Goal: Task Accomplishment & Management: Use online tool/utility

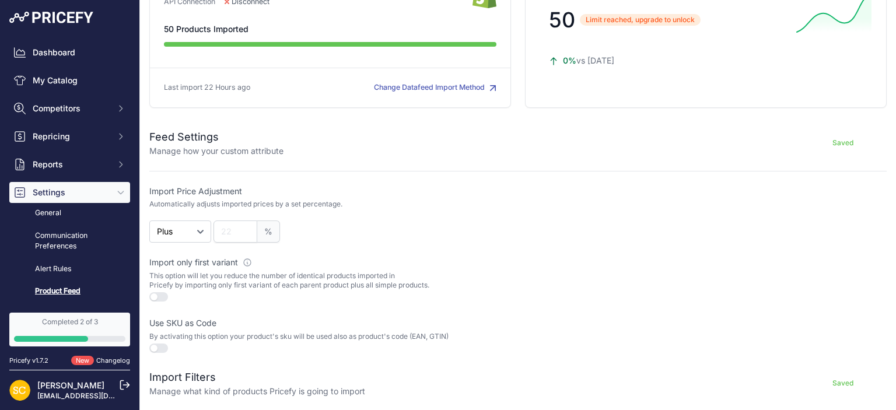
scroll to position [53, 0]
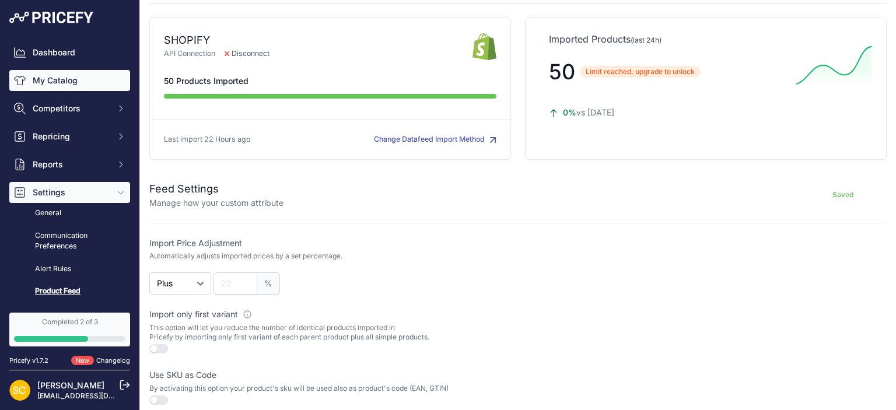
click at [78, 76] on link "My Catalog" at bounding box center [69, 80] width 121 height 21
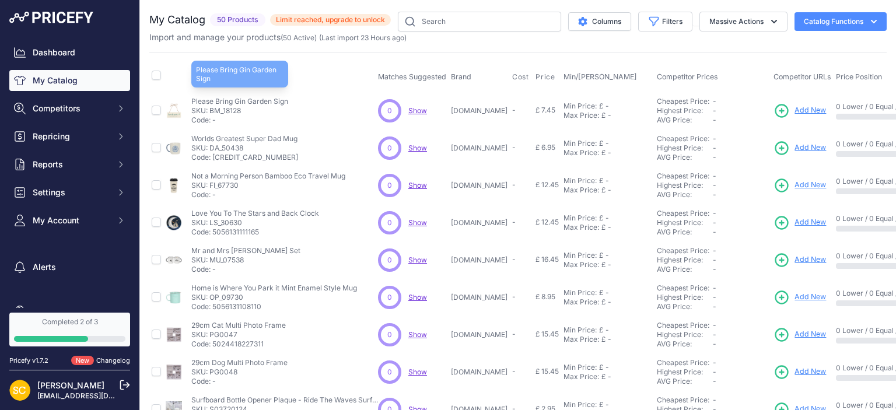
click at [231, 101] on p "Please Bring Gin Garden Sign" at bounding box center [239, 101] width 97 height 9
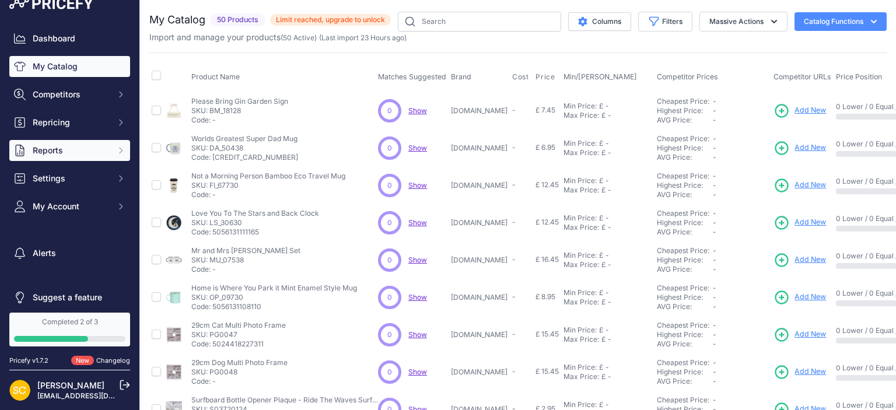
scroll to position [23, 0]
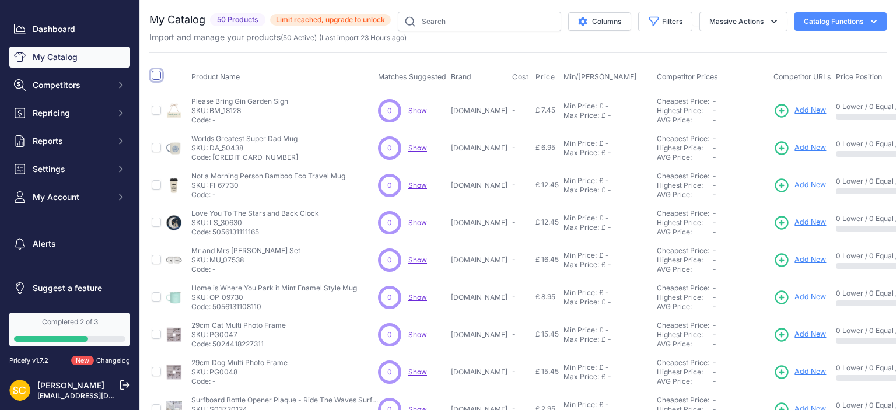
click at [156, 76] on input "checkbox" at bounding box center [156, 75] width 9 height 9
checkbox input "true"
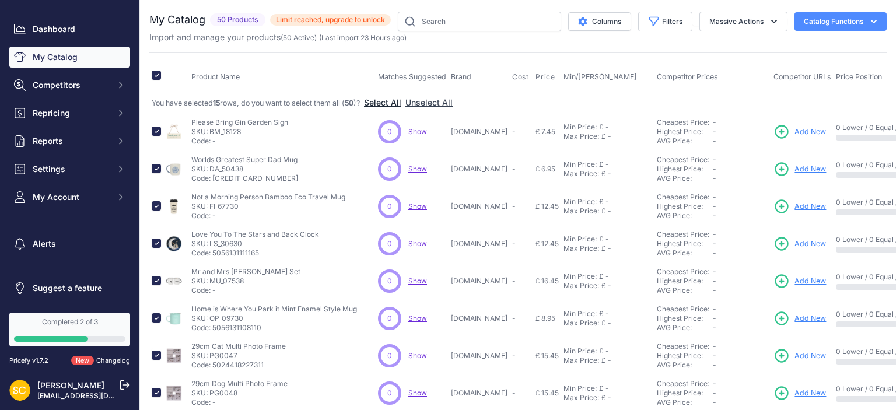
click at [389, 103] on button "Select All" at bounding box center [382, 103] width 37 height 12
click at [747, 21] on button "Massive Actions" at bounding box center [743, 22] width 88 height 20
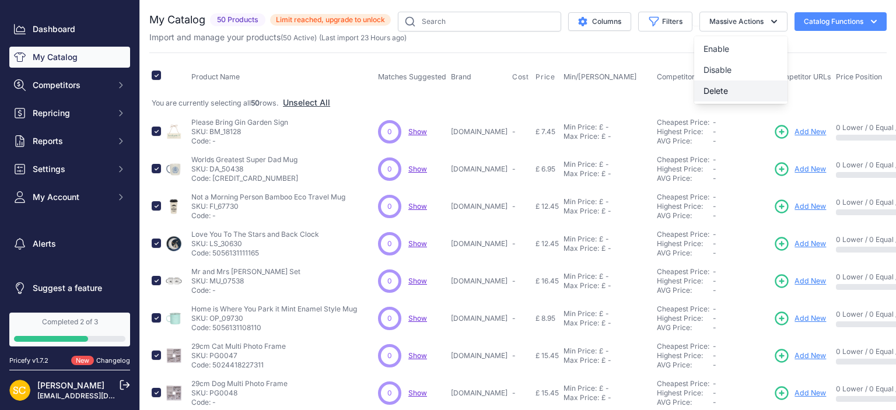
click at [715, 87] on span "Delete" at bounding box center [715, 91] width 24 height 10
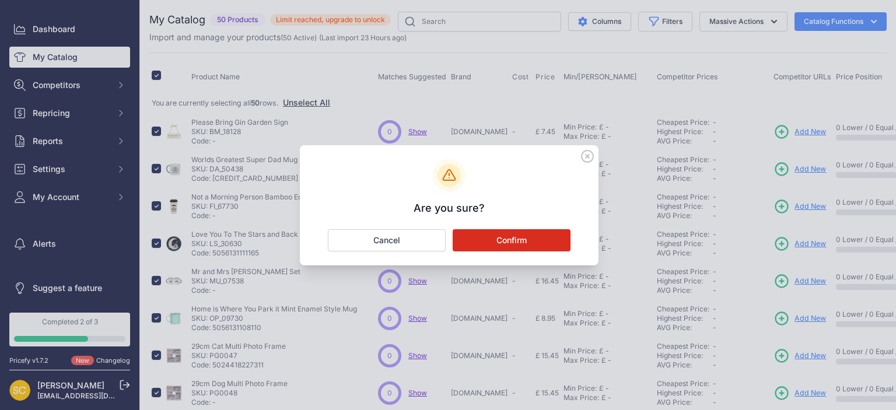
click at [523, 241] on button "Confirm" at bounding box center [511, 240] width 118 height 22
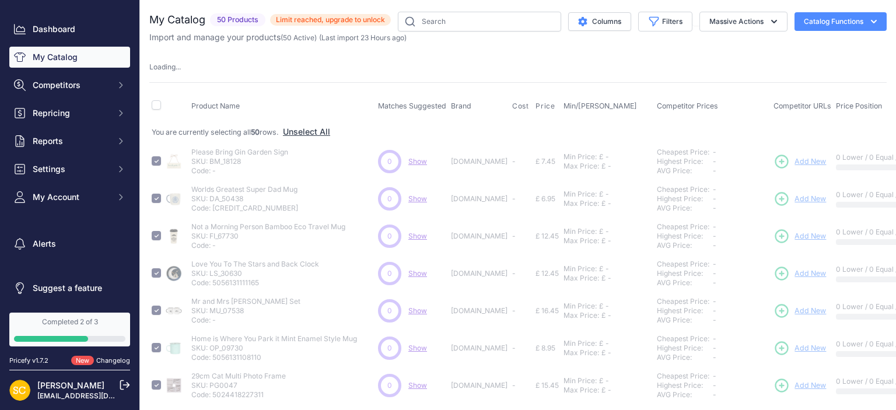
checkbox input "false"
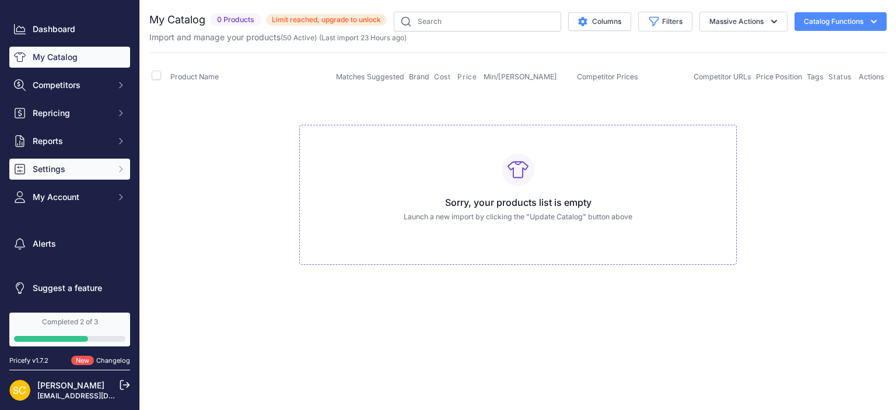
click at [79, 173] on span "Settings" at bounding box center [71, 169] width 76 height 12
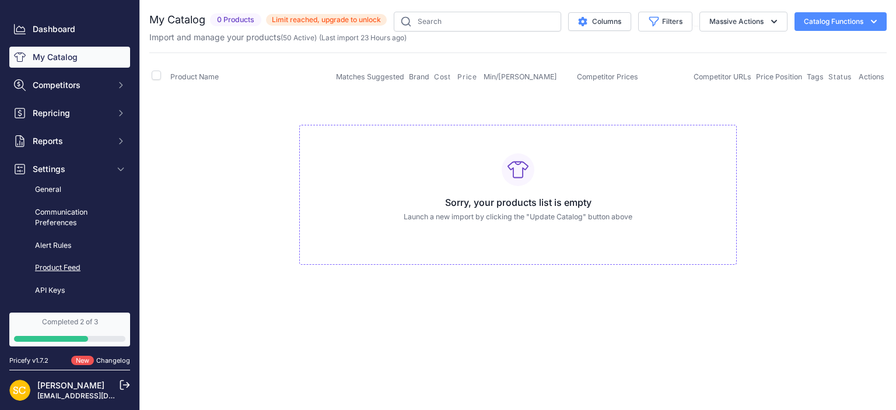
click at [62, 271] on link "Product Feed" at bounding box center [69, 268] width 121 height 20
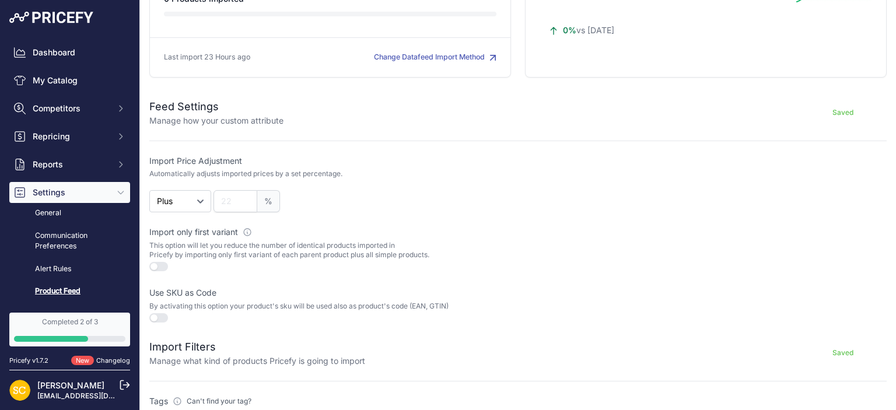
scroll to position [159, 0]
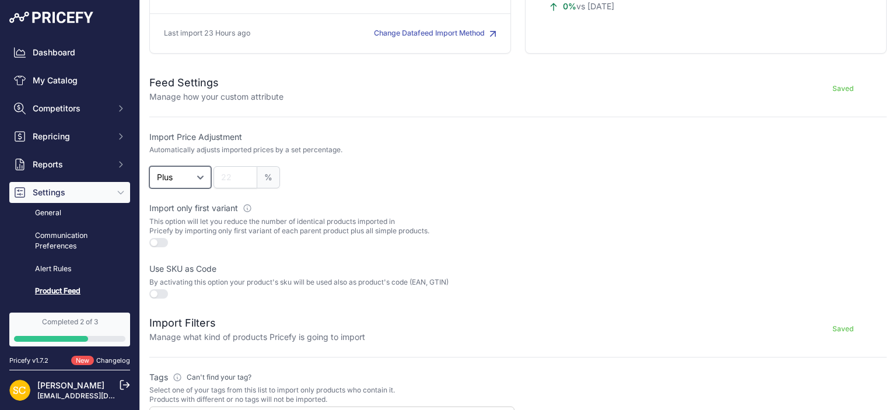
click at [149, 166] on select "Plus Minus" at bounding box center [180, 177] width 62 height 22
click at [194, 173] on select "Plus Minus" at bounding box center [180, 177] width 62 height 22
click at [221, 145] on p "Automatically adjusts imported prices by a set percentage." at bounding box center [245, 149] width 193 height 9
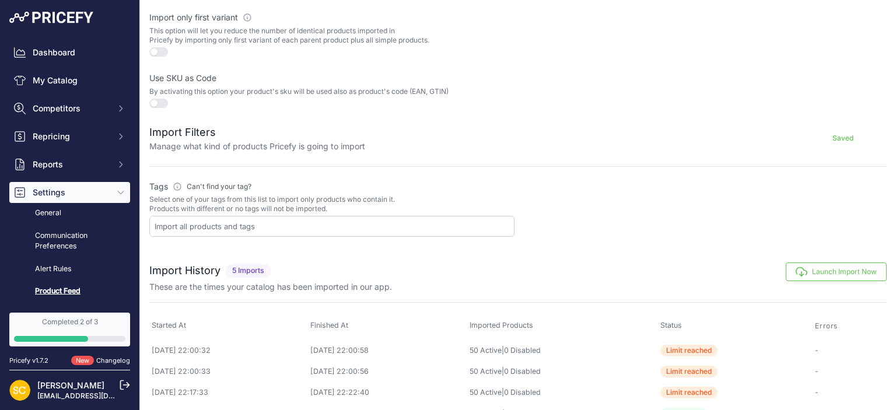
scroll to position [372, 0]
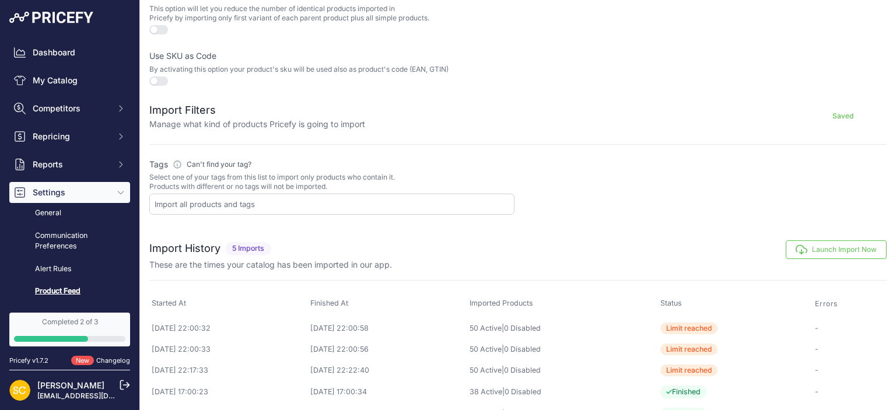
click at [185, 199] on input "text" at bounding box center [334, 204] width 359 height 10
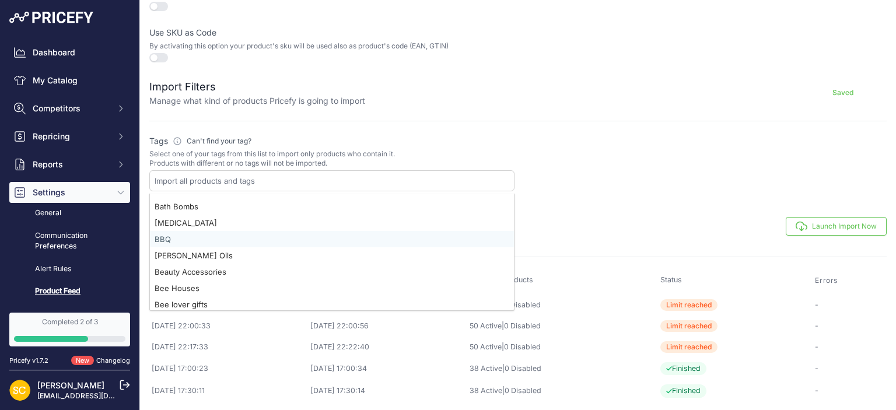
scroll to position [0, 0]
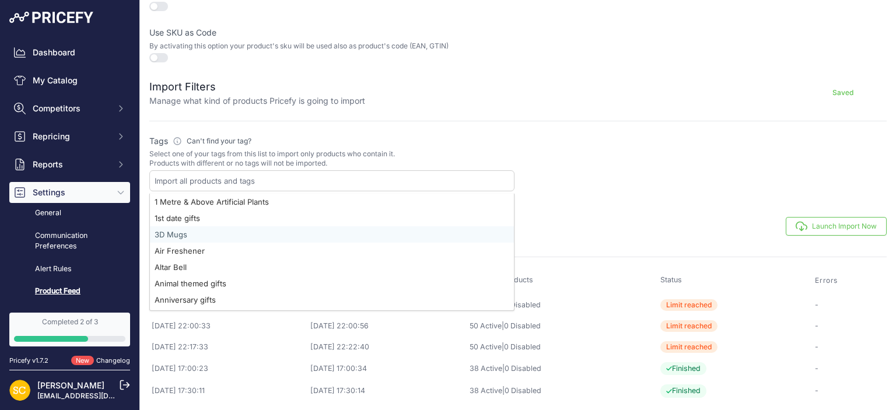
click at [224, 232] on div "3D Mugs" at bounding box center [332, 234] width 364 height 16
select select "{"id":"M0QgTXVncw==","name":"3D Mugs"}"
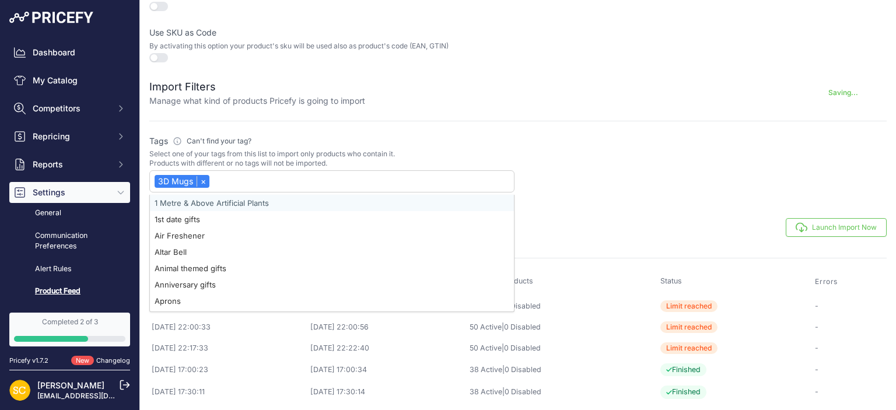
click at [560, 191] on div "Datafeed Settings Manage how your catalog is imported and updated every day SHO…" at bounding box center [518, 10] width 756 height 810
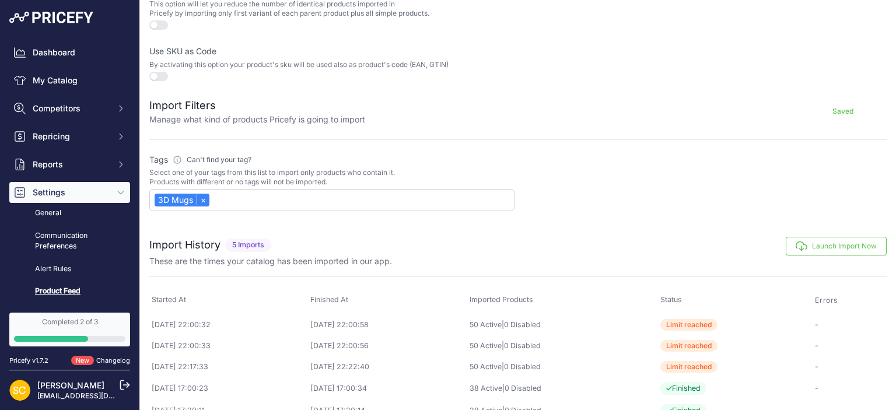
scroll to position [396, 0]
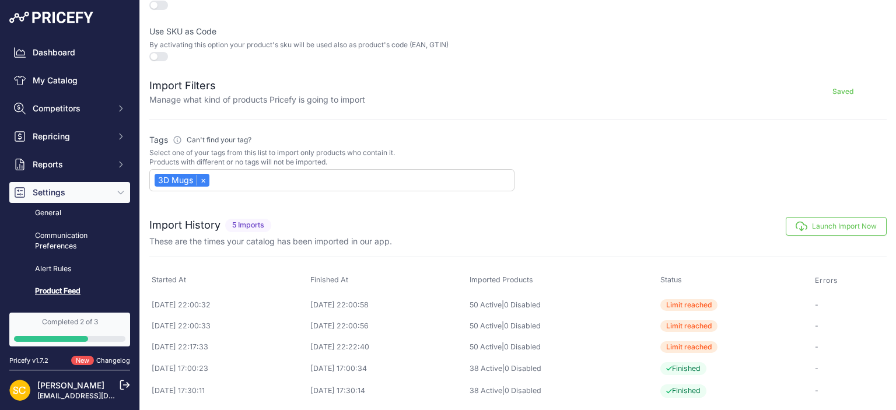
click at [824, 223] on button "Launch Import Now" at bounding box center [835, 226] width 101 height 19
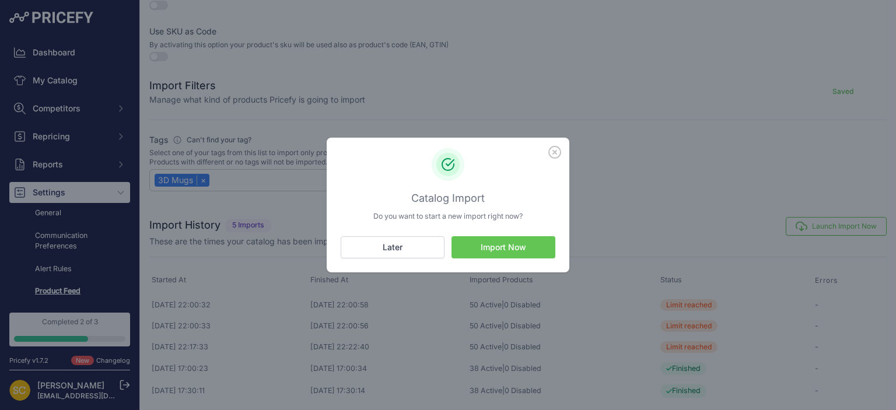
click at [529, 244] on button "Import Now" at bounding box center [503, 247] width 104 height 22
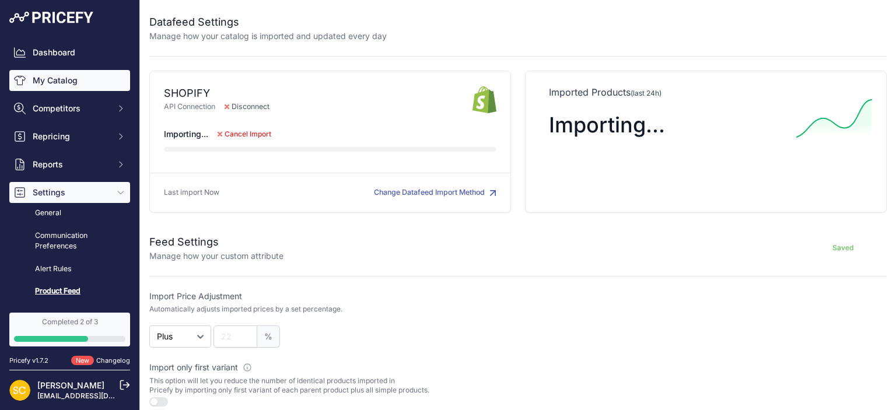
click at [50, 80] on link "My Catalog" at bounding box center [69, 80] width 121 height 21
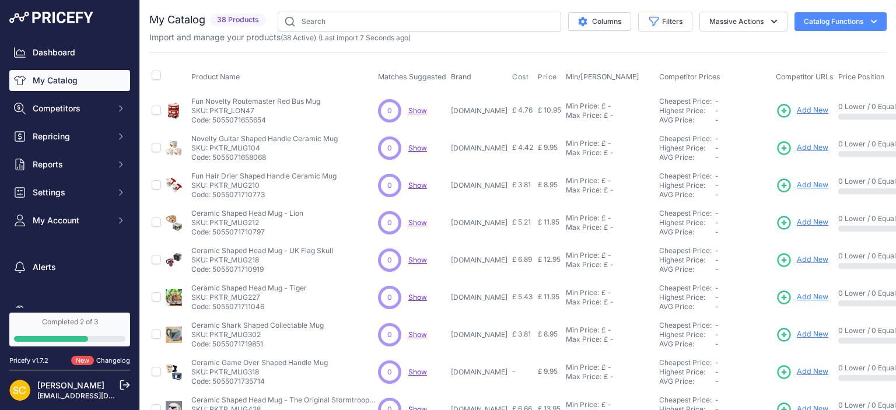
click at [421, 110] on span "Show" at bounding box center [417, 110] width 19 height 9
click at [239, 108] on p "SKU: PKTR_LON47" at bounding box center [255, 110] width 129 height 9
click at [237, 98] on p "Fun Novelty Routemaster Red Bus Mug" at bounding box center [255, 101] width 129 height 9
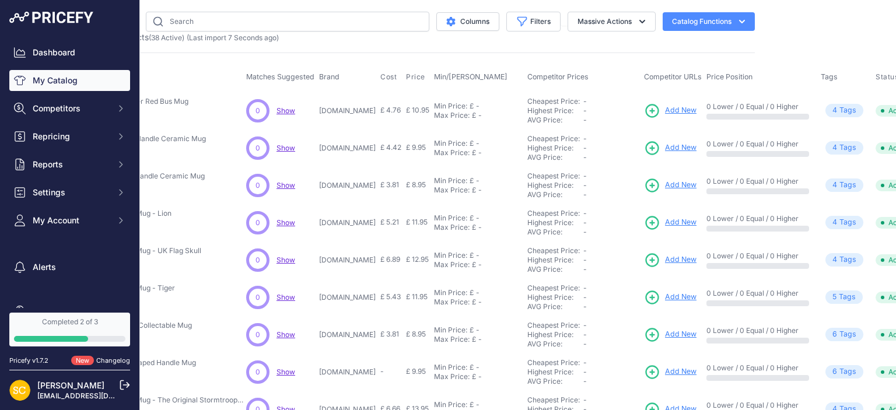
scroll to position [0, 180]
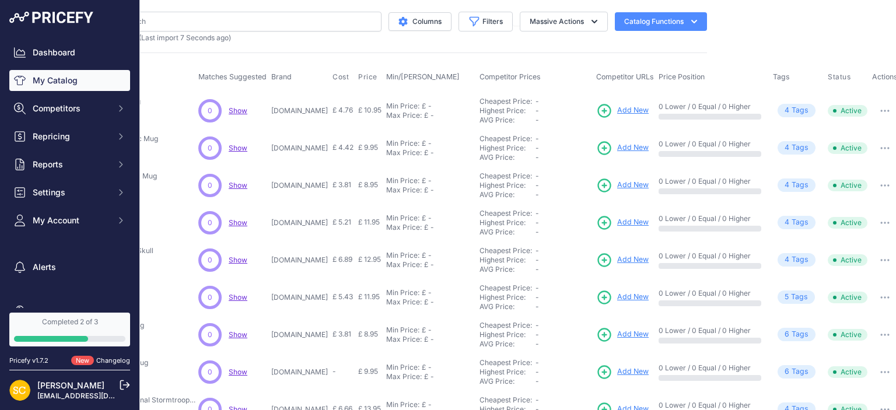
click at [878, 107] on button "button" at bounding box center [884, 111] width 23 height 16
click at [804, 110] on span "s" at bounding box center [806, 110] width 4 height 11
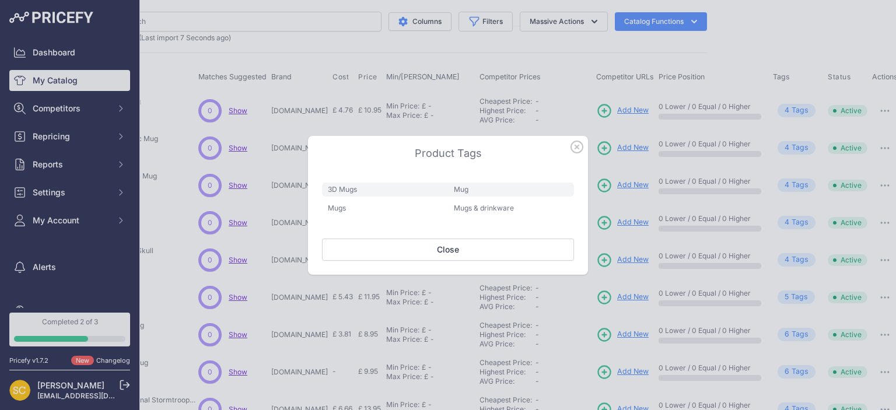
click at [701, 176] on div at bounding box center [448, 205] width 896 height 410
click at [437, 251] on button "Close" at bounding box center [448, 249] width 252 height 22
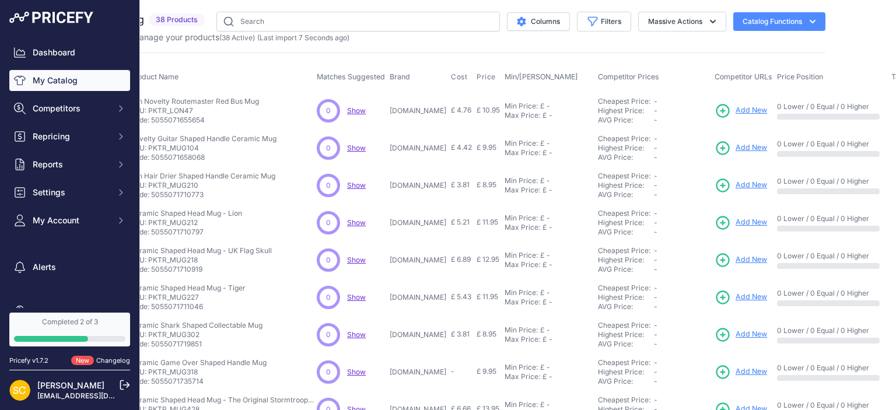
scroll to position [0, 0]
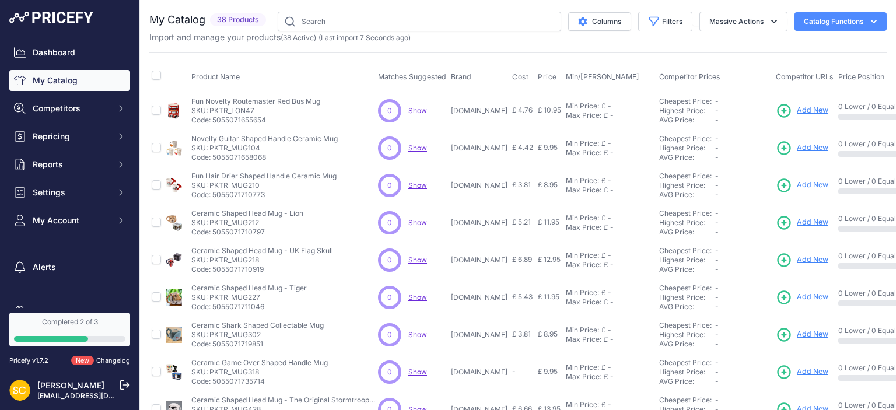
click at [202, 111] on p "SKU: PKTR_LON47" at bounding box center [255, 110] width 129 height 9
drag, startPoint x: 192, startPoint y: 99, endPoint x: 289, endPoint y: 101, distance: 96.8
click at [289, 101] on p "Fun Novelty Routemaster Red Bus Mug" at bounding box center [255, 101] width 129 height 9
click at [248, 105] on p "Fun Novelty Routemaster Red Bus Mug" at bounding box center [255, 101] width 129 height 9
click at [247, 105] on p "Fun Novelty Routemaster Red Bus Mug" at bounding box center [255, 101] width 129 height 9
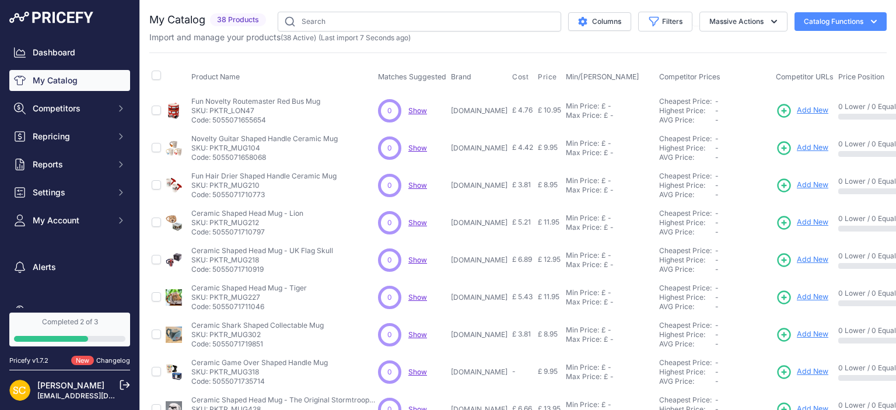
click at [244, 106] on p "SKU: PKTR_LON47" at bounding box center [255, 110] width 129 height 9
copy p "PKTR_LON47"
click at [160, 109] on input "checkbox" at bounding box center [156, 110] width 9 height 9
checkbox input "true"
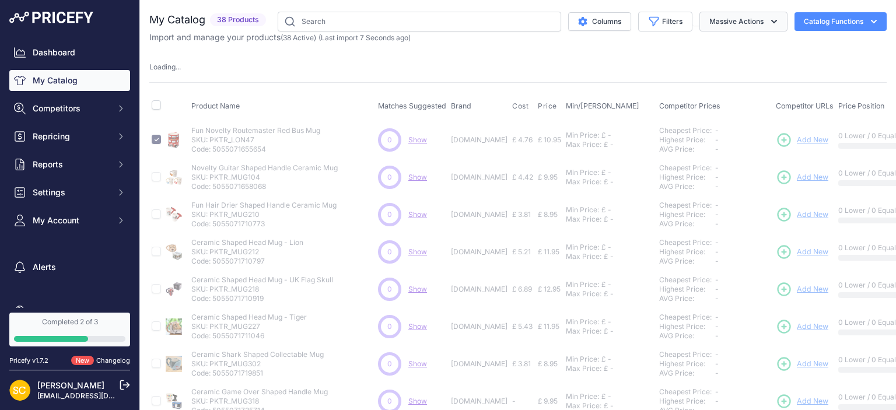
click at [741, 17] on button "Massive Actions" at bounding box center [743, 22] width 88 height 20
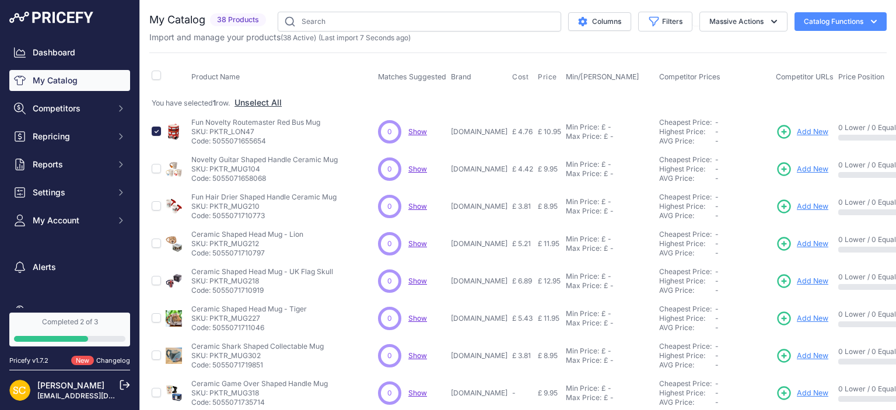
click at [837, 17] on button "Catalog Functions" at bounding box center [840, 21] width 92 height 19
click at [603, 23] on button "Columns" at bounding box center [599, 21] width 63 height 19
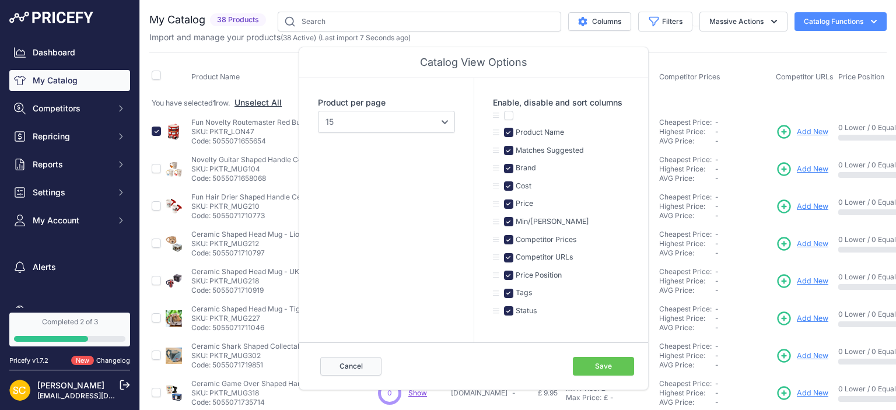
click at [347, 368] on button "Cancel" at bounding box center [350, 366] width 61 height 19
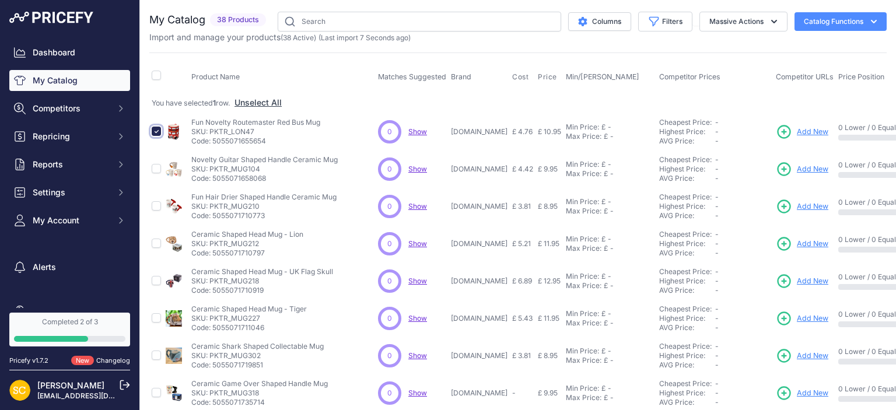
click at [156, 132] on input "checkbox" at bounding box center [156, 131] width 9 height 9
checkbox input "false"
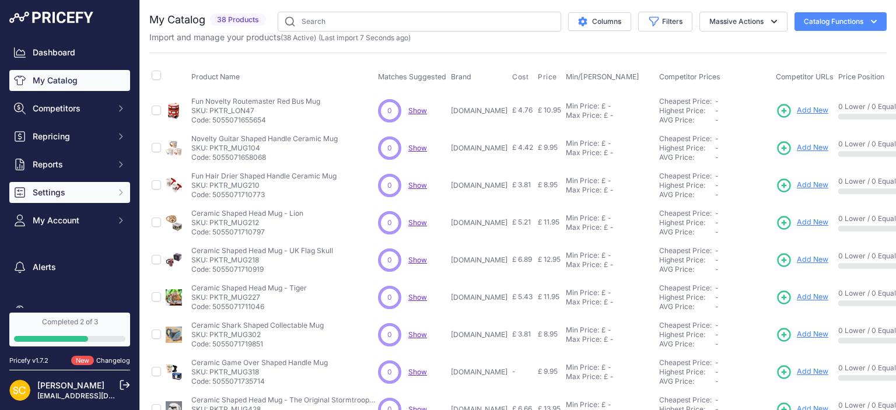
click at [120, 190] on icon "Sidebar" at bounding box center [121, 191] width 3 height 5
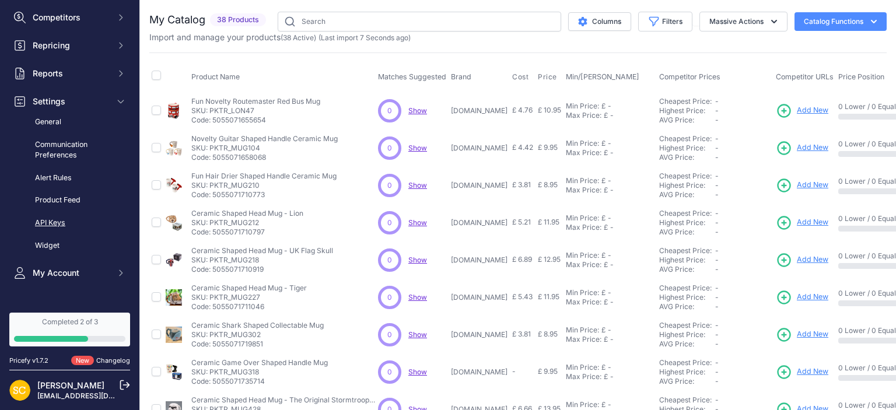
scroll to position [106, 0]
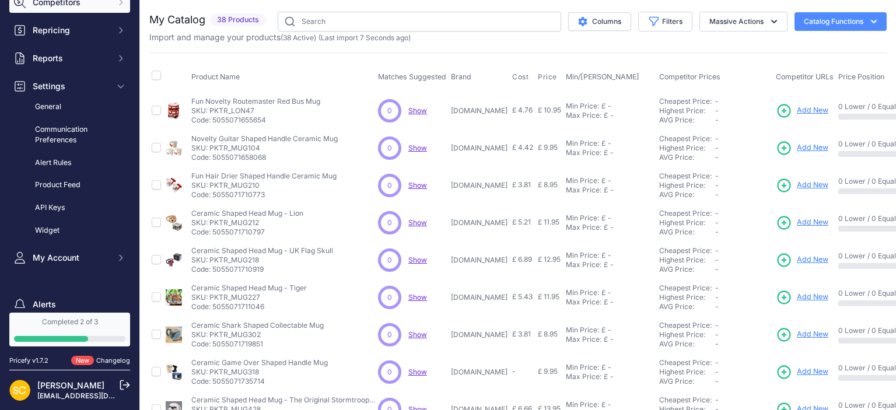
click at [104, 3] on span "Competitors" at bounding box center [71, 3] width 76 height 12
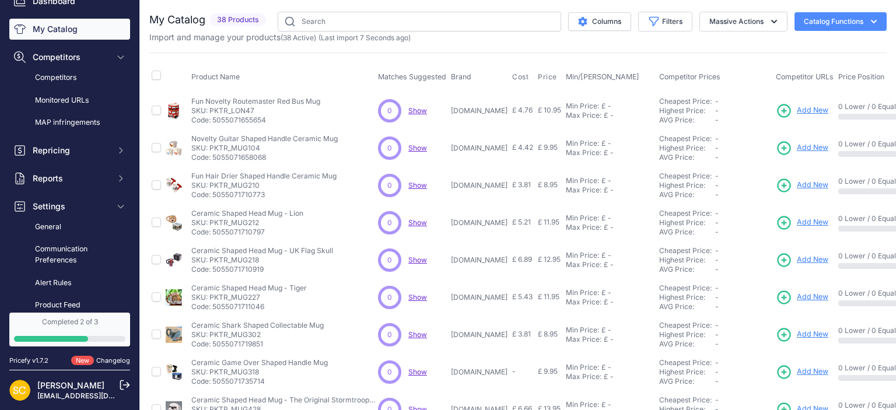
scroll to position [0, 0]
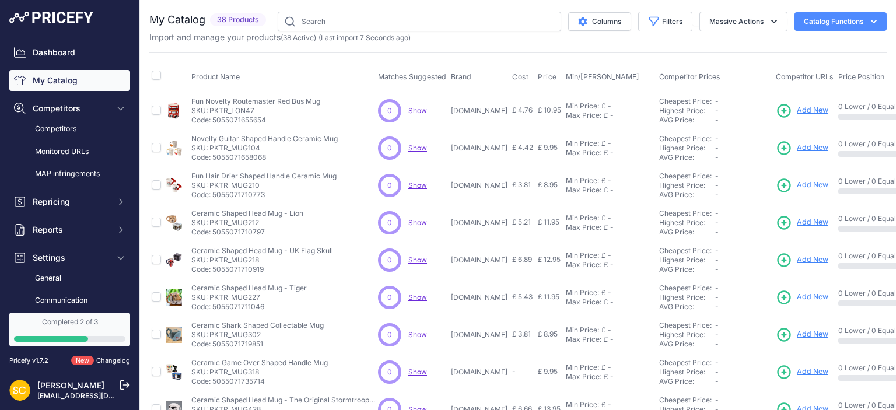
click at [100, 122] on link "Competitors" at bounding box center [69, 129] width 121 height 20
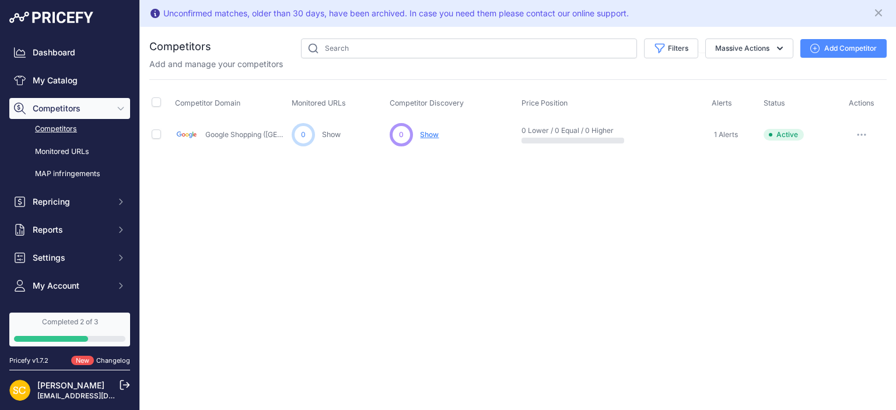
click at [866, 133] on button "button" at bounding box center [861, 135] width 23 height 16
click at [721, 161] on div "You are not connected to the internet. Competitors" at bounding box center [517, 95] width 737 height 136
click at [218, 136] on link "Google Shopping ([GEOGRAPHIC_DATA])" at bounding box center [272, 134] width 134 height 9
click at [428, 134] on span "Show" at bounding box center [429, 134] width 19 height 9
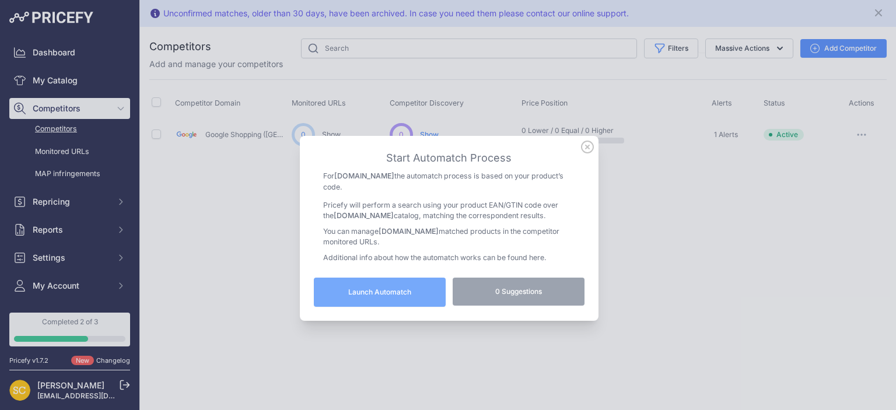
click at [367, 285] on button "Launch Automatch" at bounding box center [380, 292] width 132 height 29
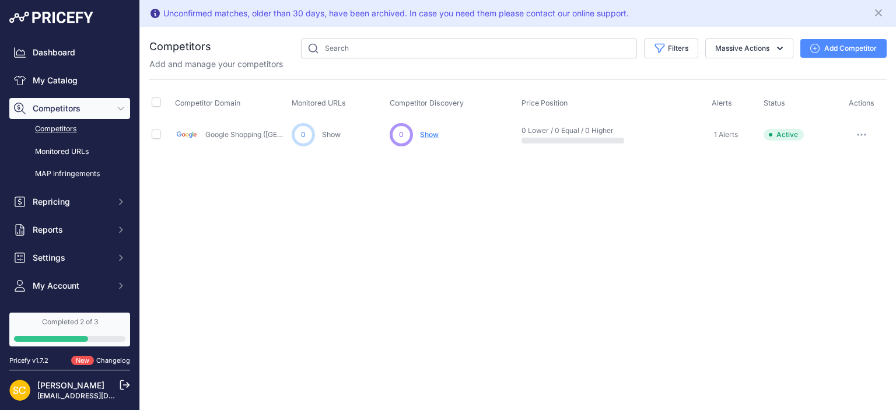
click at [731, 131] on span "1 Alerts" at bounding box center [726, 134] width 24 height 9
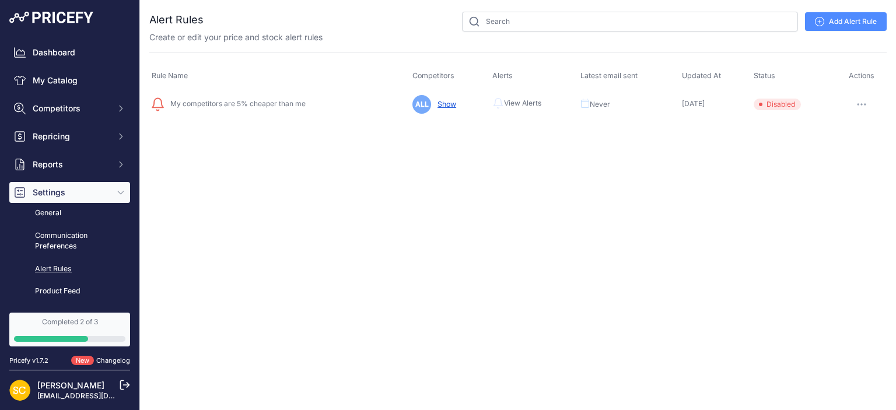
click at [863, 103] on icon "button" at bounding box center [861, 104] width 9 height 2
click at [829, 185] on button "Delete" at bounding box center [846, 185] width 75 height 19
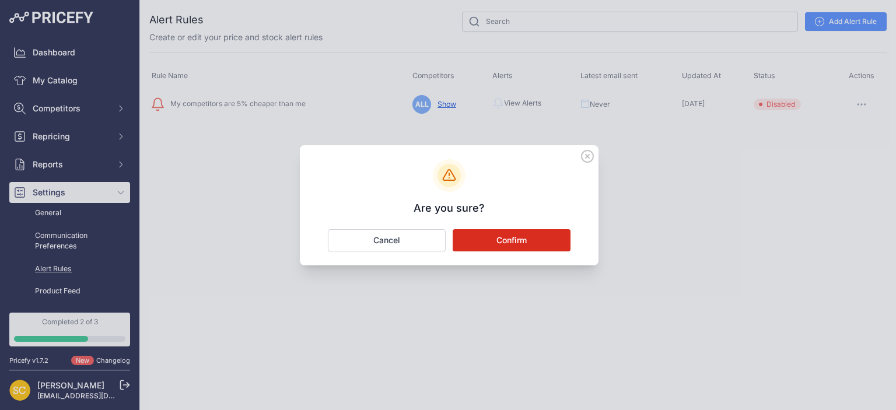
click at [519, 248] on button "Confirm" at bounding box center [511, 240] width 118 height 22
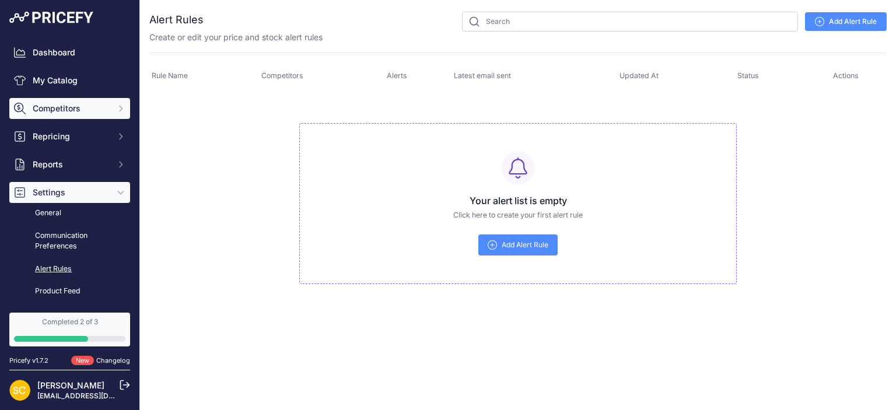
click at [76, 118] on button "Competitors" at bounding box center [69, 108] width 121 height 21
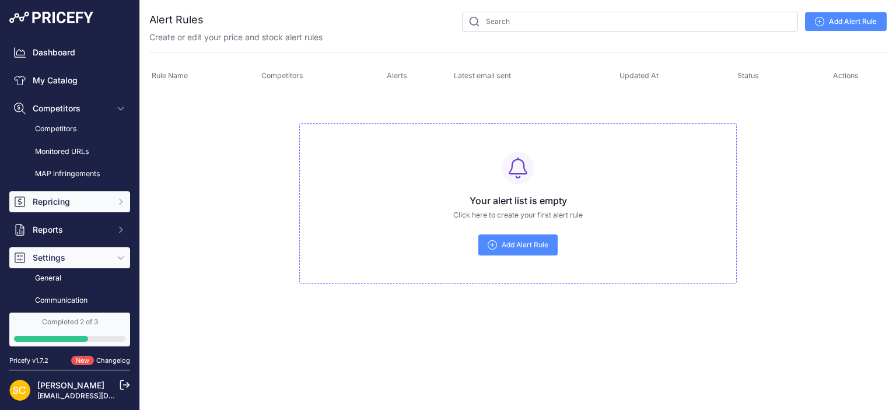
click at [80, 201] on span "Repricing" at bounding box center [71, 202] width 76 height 12
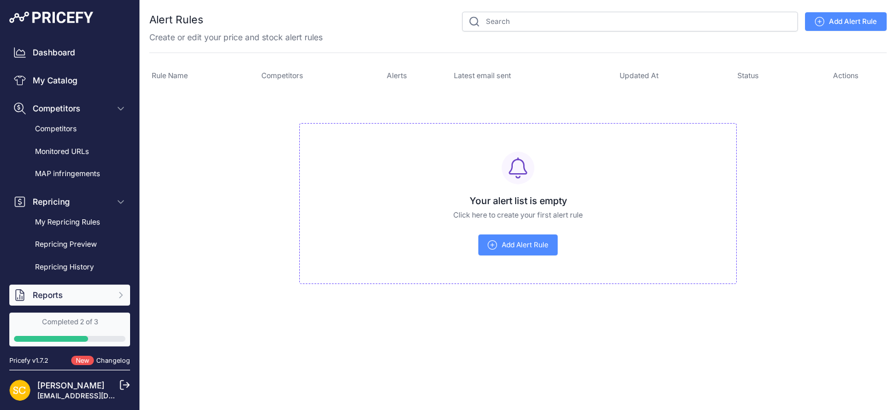
click at [84, 292] on span "Reports" at bounding box center [71, 295] width 76 height 12
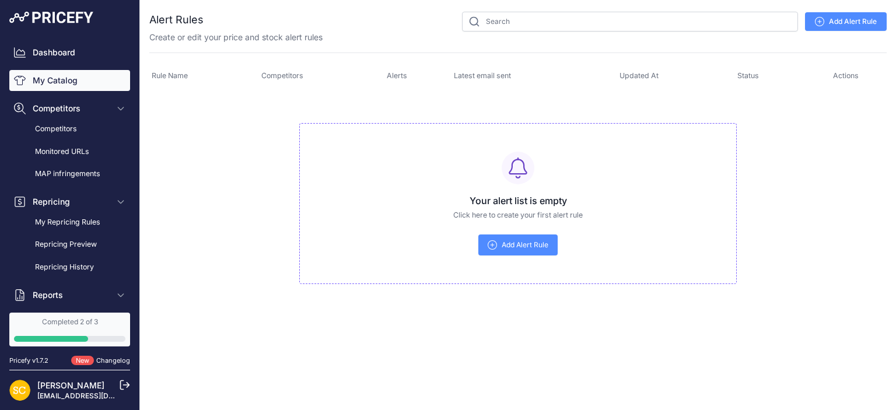
click at [68, 78] on link "My Catalog" at bounding box center [69, 80] width 121 height 21
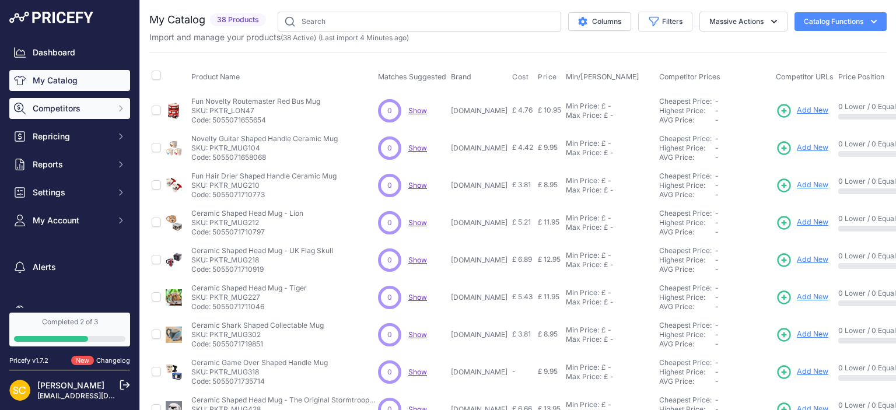
click at [72, 110] on span "Competitors" at bounding box center [71, 109] width 76 height 12
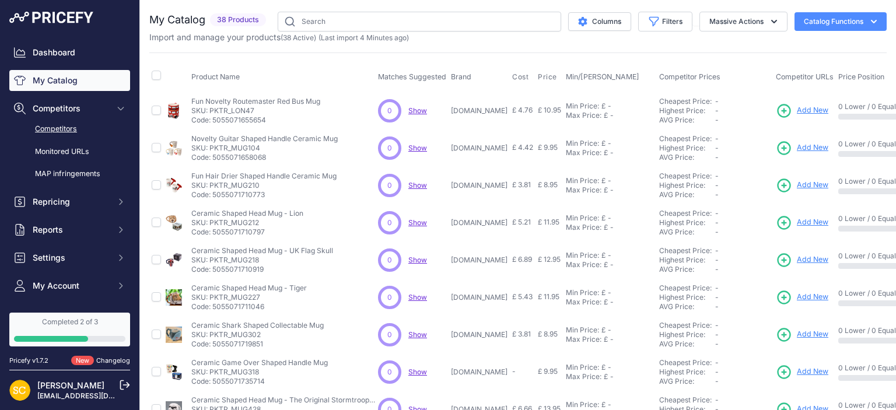
click at [72, 128] on link "Competitors" at bounding box center [69, 129] width 121 height 20
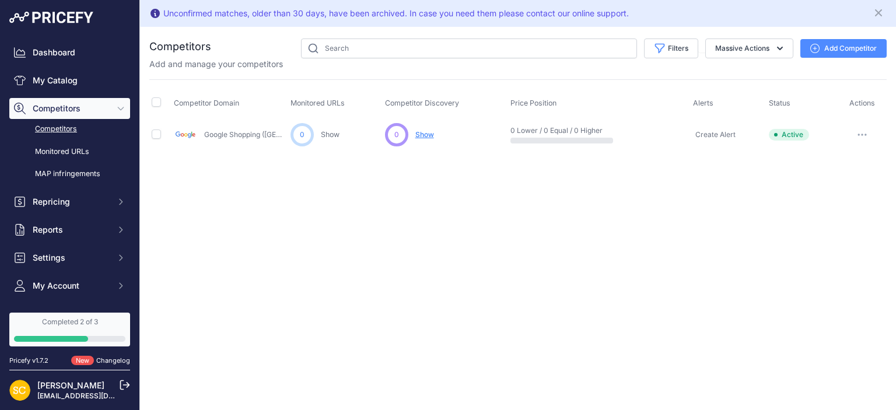
click at [424, 132] on span "Show" at bounding box center [424, 134] width 19 height 9
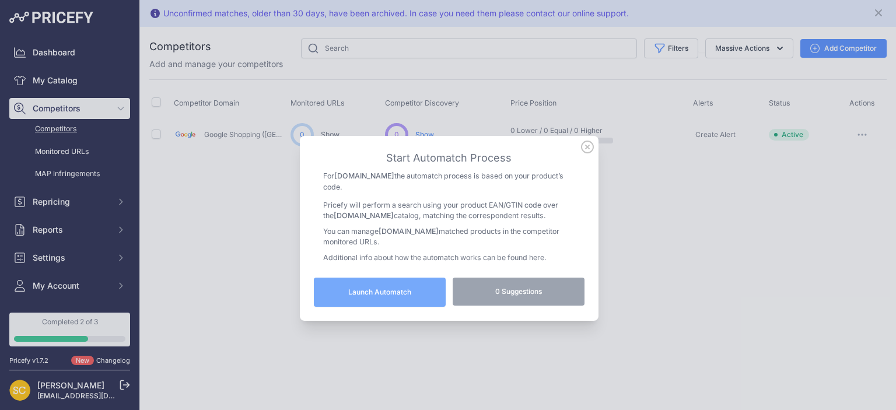
click at [509, 294] on div "0 Suggestions" at bounding box center [518, 292] width 132 height 29
click at [587, 149] on icon at bounding box center [587, 147] width 13 height 13
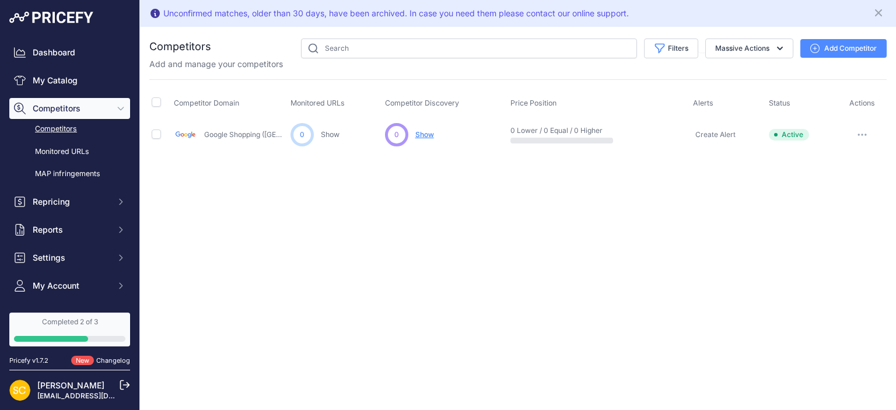
click at [538, 184] on div "Unconfirmed matches, older than 30 days, have been archived. In case you need t…" at bounding box center [518, 205] width 756 height 410
click at [582, 134] on p "0 Lower / 0 Equal / 0 Higher" at bounding box center [547, 130] width 75 height 9
click at [717, 130] on span "Create Alert" at bounding box center [715, 134] width 40 height 9
click at [869, 128] on button "button" at bounding box center [861, 135] width 23 height 16
click at [648, 187] on div "Unconfirmed matches, older than 30 days, have been archived. In case you need t…" at bounding box center [518, 205] width 756 height 410
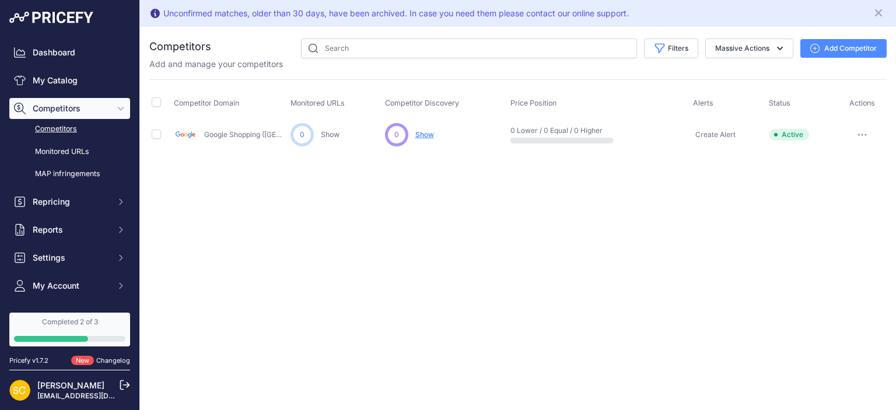
click at [69, 338] on div at bounding box center [51, 339] width 74 height 6
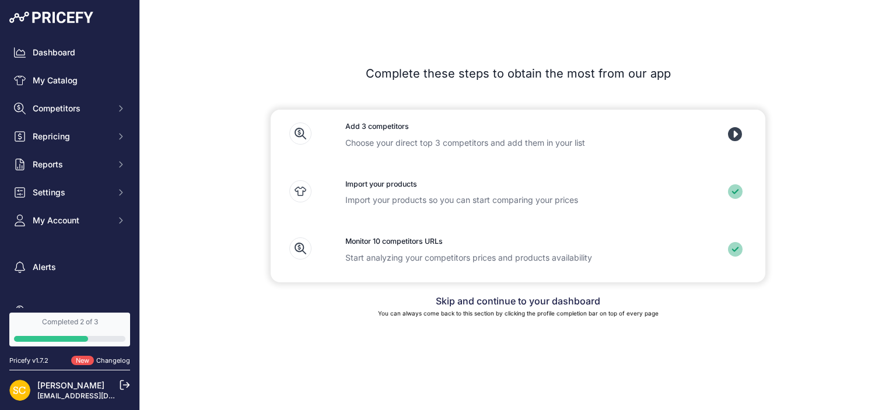
click at [426, 132] on div "Add 3 competitors Choose your direct top 3 competitors and add them in your list" at bounding box center [518, 139] width 382 height 58
click at [433, 143] on p "Choose your direct top 3 competitors and add them in your list" at bounding box center [517, 143] width 345 height 12
click at [736, 132] on icon at bounding box center [735, 134] width 15 height 15
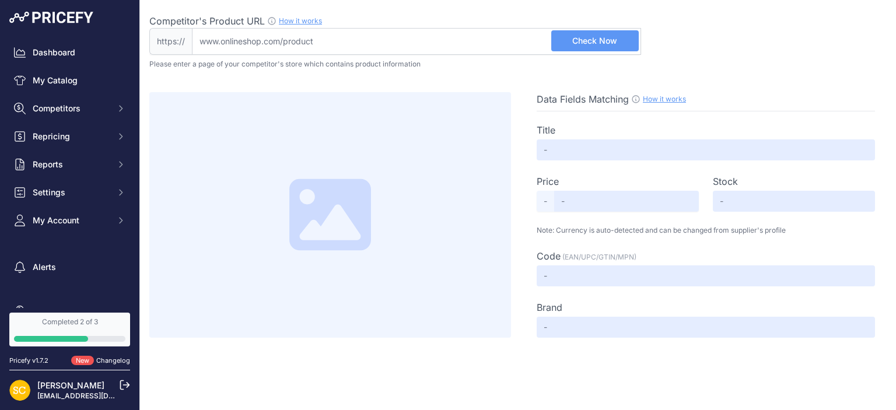
click at [354, 48] on input "Competitor's Product URL How it works In order to create your competitor's extr…" at bounding box center [416, 41] width 449 height 27
paste input "[URL][DOMAIN_NAME][DOMAIN_NAME]"
type input "[URL][DOMAIN_NAME][DOMAIN_NAME]"
click at [322, 45] on input "Competitor's Product URL How it works In order to create your competitor's extr…" at bounding box center [416, 41] width 449 height 27
paste input "[URL][DOMAIN_NAME]"
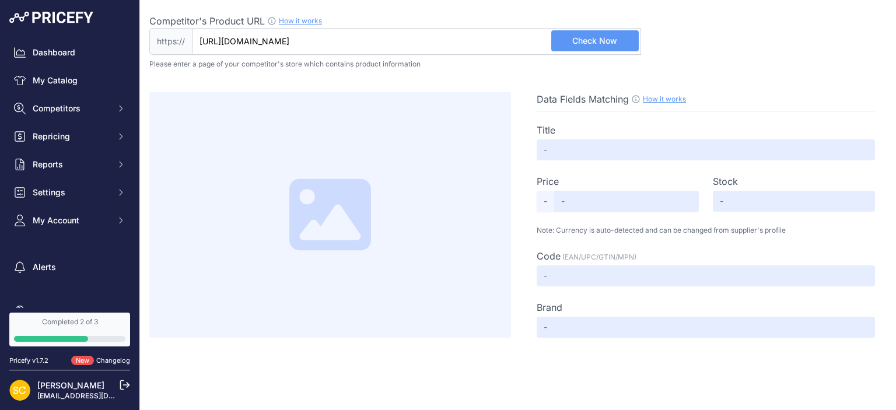
scroll to position [0, 30]
type input "[DOMAIN_NAME][URL]"
click at [605, 48] on button "Check Now" at bounding box center [594, 40] width 87 height 21
type input "London Icons Red Routemaster Bus Shaped Mug"
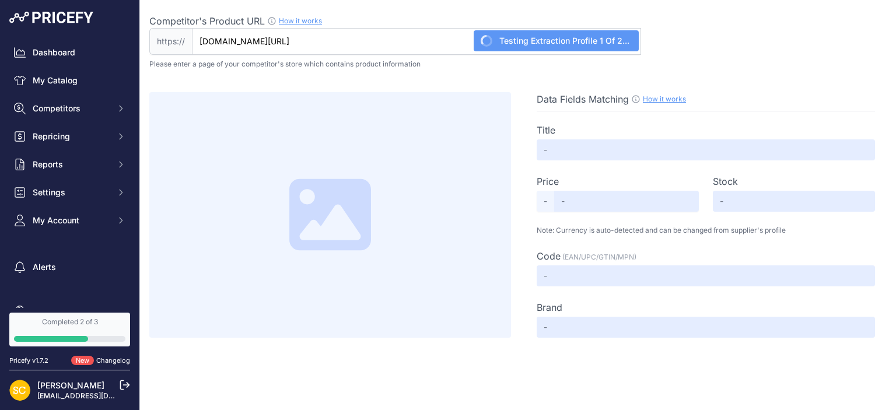
type input "9.99"
type input "Available"
type input "LON47"
type input "Puckator"
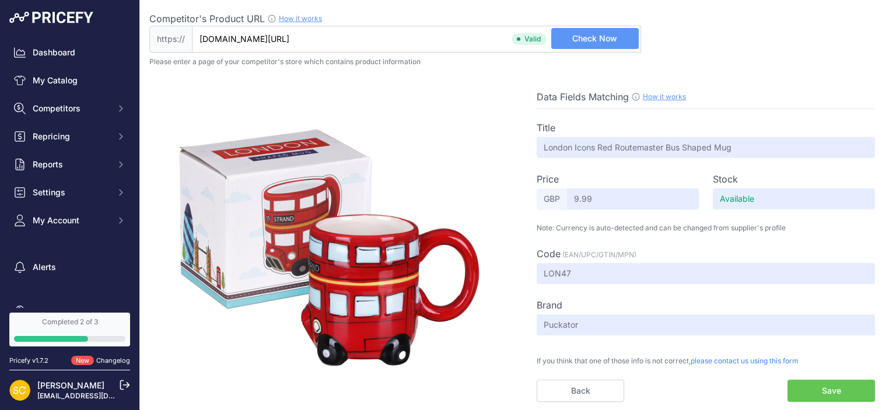
scroll to position [2, 0]
click at [823, 389] on button "Save" at bounding box center [830, 391] width 87 height 22
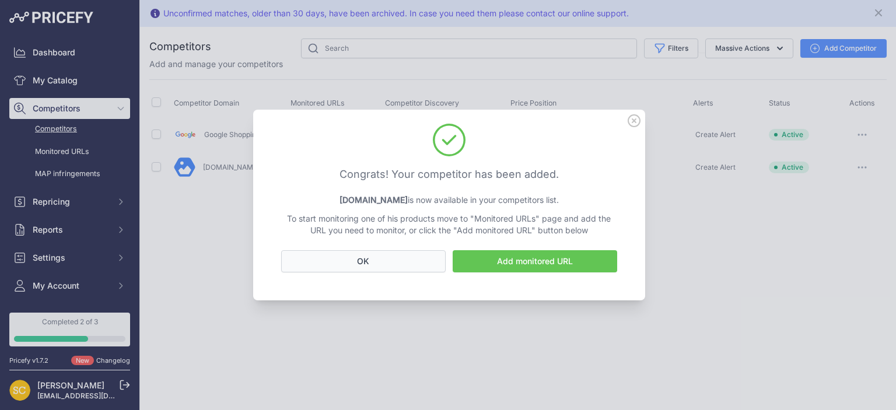
click at [413, 261] on button "OK" at bounding box center [363, 261] width 164 height 22
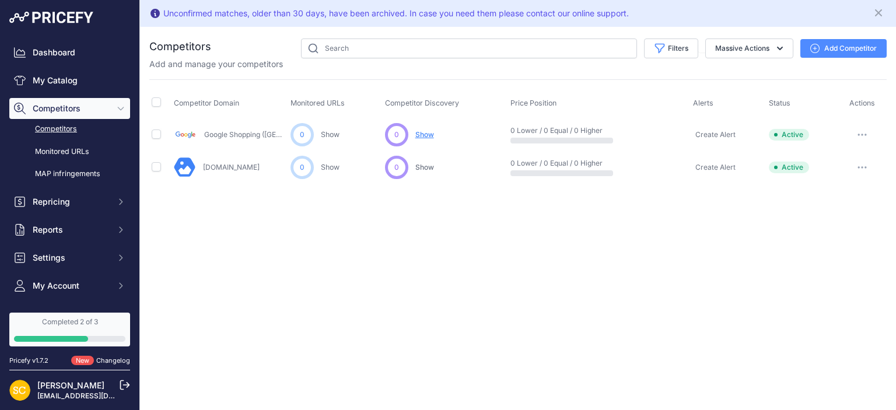
click at [444, 250] on div "Unconfirmed matches, older than 30 days, have been archived. In case you need t…" at bounding box center [518, 205] width 756 height 410
click at [391, 136] on div "0" at bounding box center [396, 134] width 23 height 23
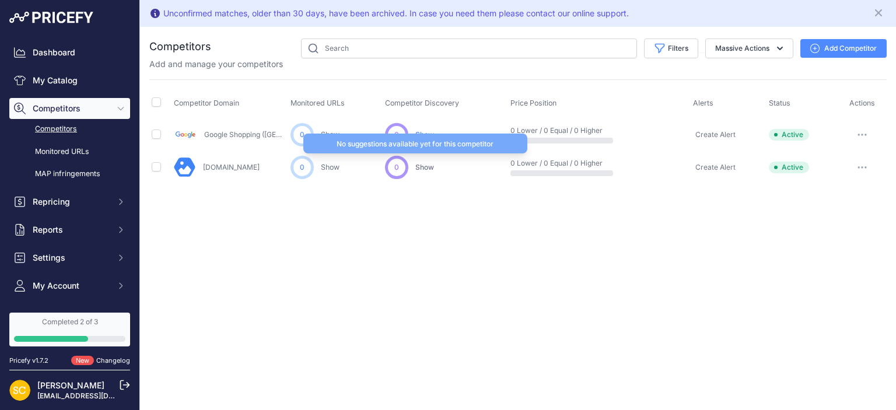
click at [419, 166] on span "Show" at bounding box center [424, 167] width 19 height 9
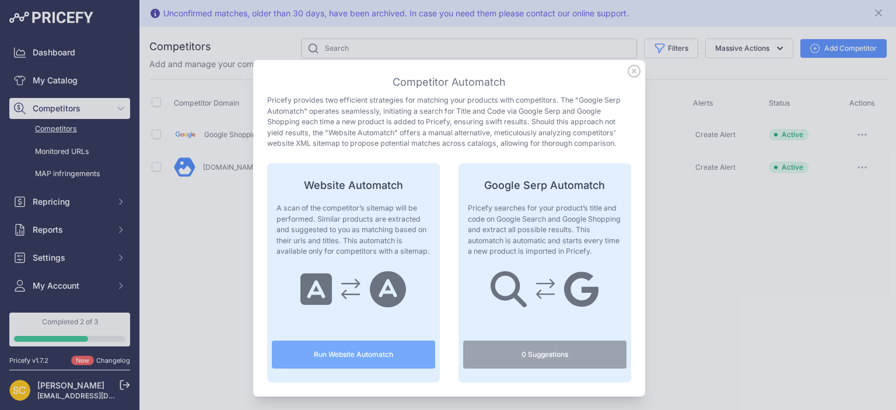
click at [637, 77] on icon at bounding box center [634, 71] width 12 height 12
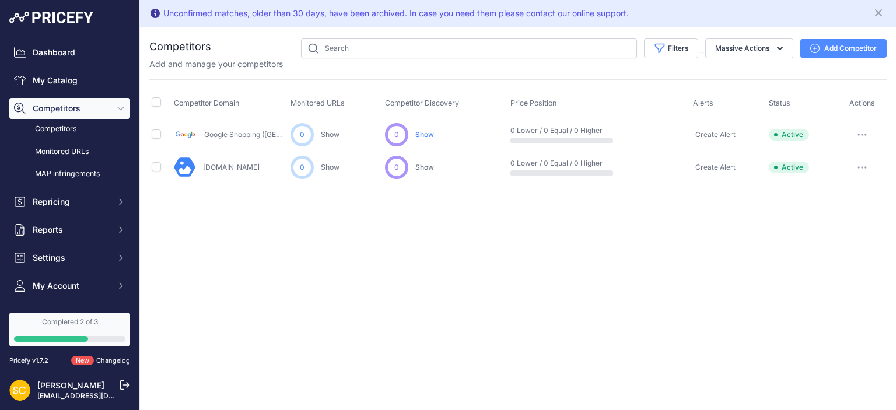
click at [423, 130] on span "Show" at bounding box center [424, 134] width 19 height 9
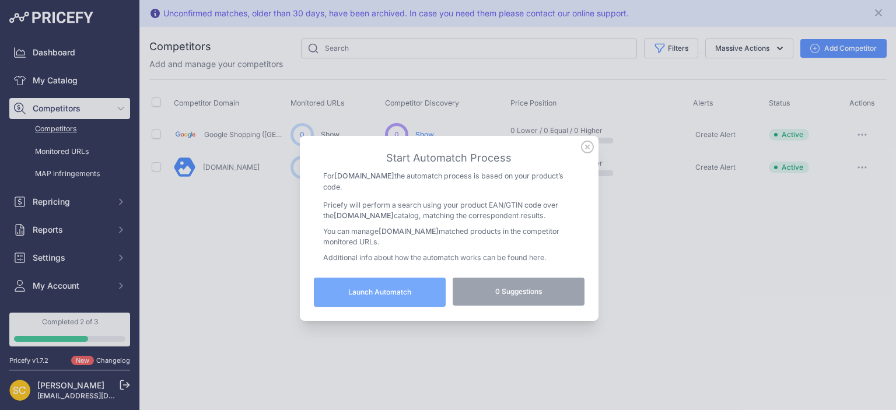
click at [589, 143] on icon at bounding box center [587, 147] width 13 height 13
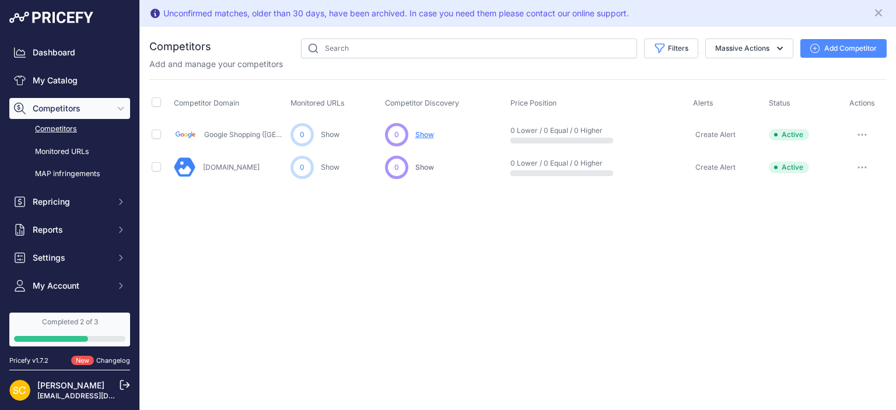
click at [834, 42] on button "Add Competitor" at bounding box center [843, 48] width 86 height 19
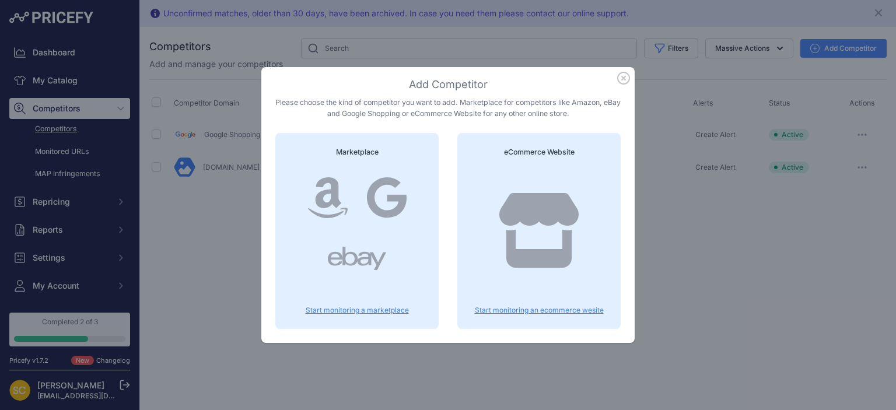
click at [343, 309] on p "Start monitoring a marketplace" at bounding box center [356, 310] width 135 height 9
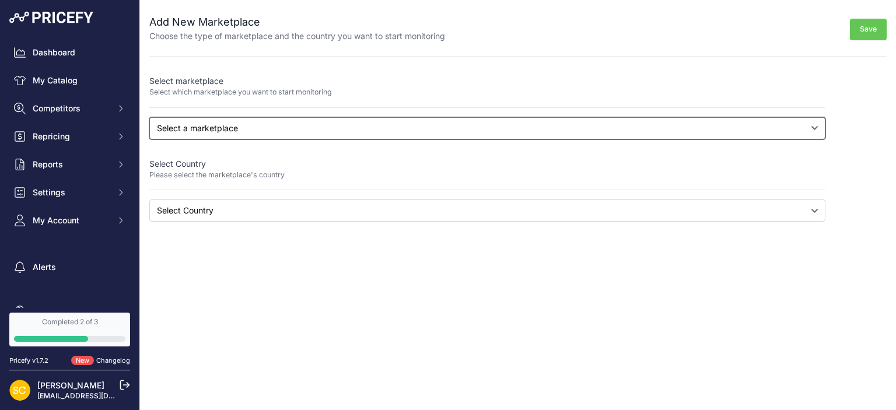
click at [149, 117] on select "Select a marketplace Amazon Google Shopping" at bounding box center [487, 128] width 676 height 22
click option "Google Shopping" at bounding box center [0, 0] width 0 height 0
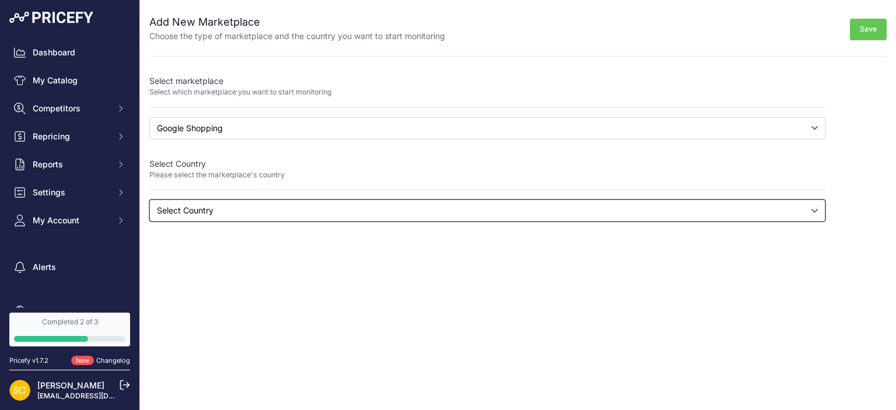
click at [149, 199] on select "Select Country Albania Algeria American Samoa Andorra Angola Anguilla Antigua a…" at bounding box center [487, 210] width 676 height 22
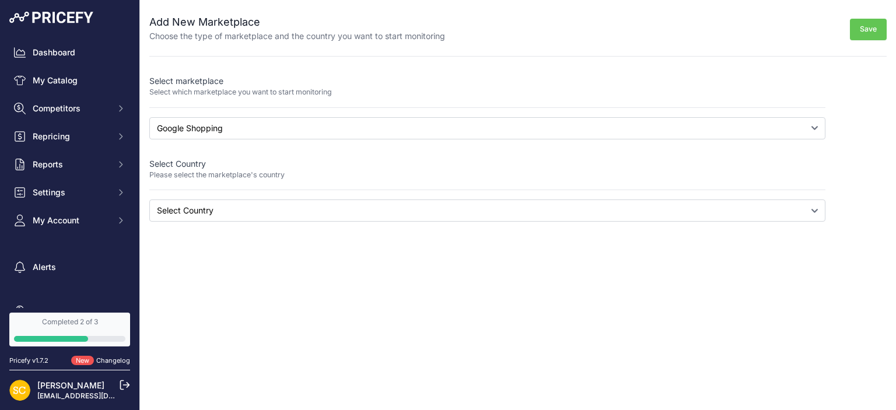
click at [282, 283] on div "Close Add New Marketplace Choose the type of marketplace and the country you wa…" at bounding box center [518, 205] width 756 height 410
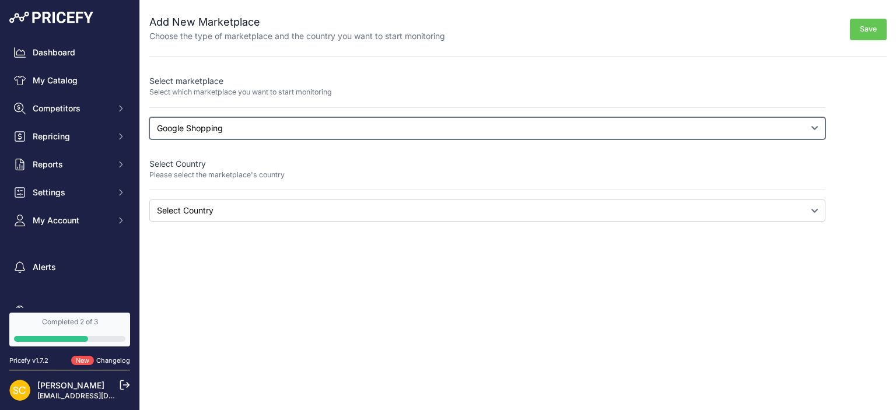
click at [149, 117] on select "Select a marketplace Amazon Google Shopping" at bounding box center [487, 128] width 676 height 22
select select "amazon"
click option "Amazon" at bounding box center [0, 0] width 0 height 0
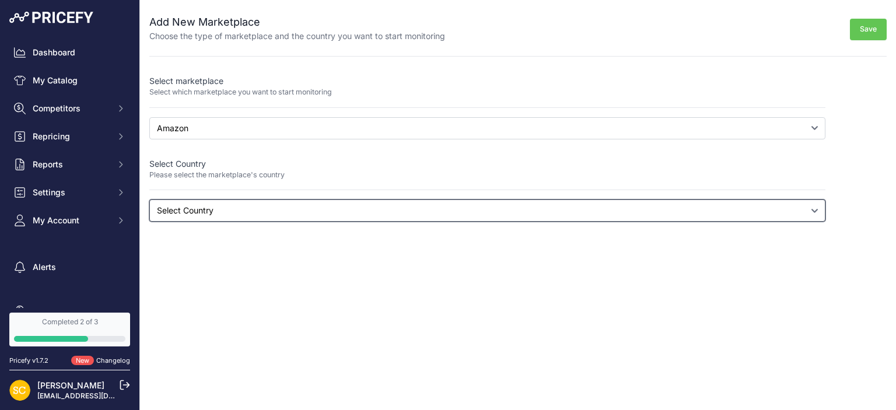
click at [149, 199] on select "Select Country Australia Brazil Canada France Germany India Italy Mexico Nether…" at bounding box center [487, 210] width 676 height 22
select select "amazon.co.uk"
click option "United Kingdom" at bounding box center [0, 0] width 0 height 0
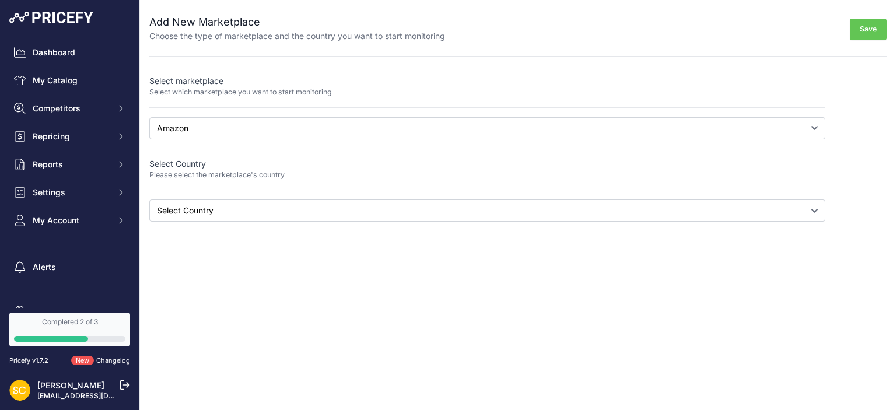
click at [866, 25] on button "Save" at bounding box center [868, 30] width 37 height 22
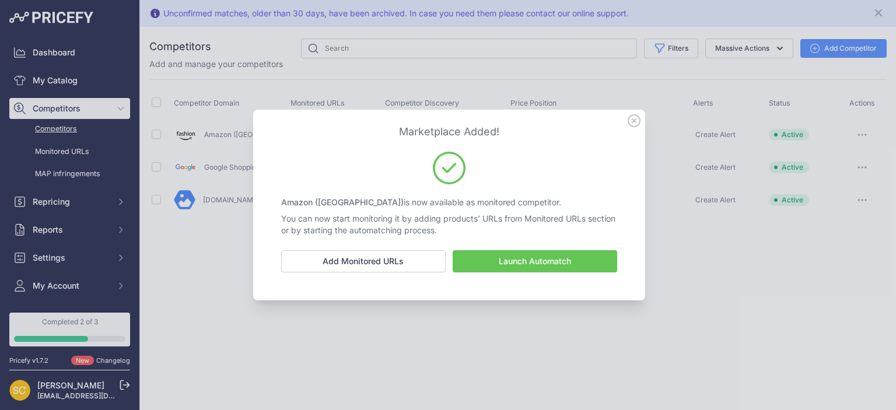
click at [572, 275] on div "Launch Automatch Add Monitored URLs" at bounding box center [449, 268] width 364 height 36
click at [573, 258] on button "Launch Automatch" at bounding box center [534, 261] width 164 height 22
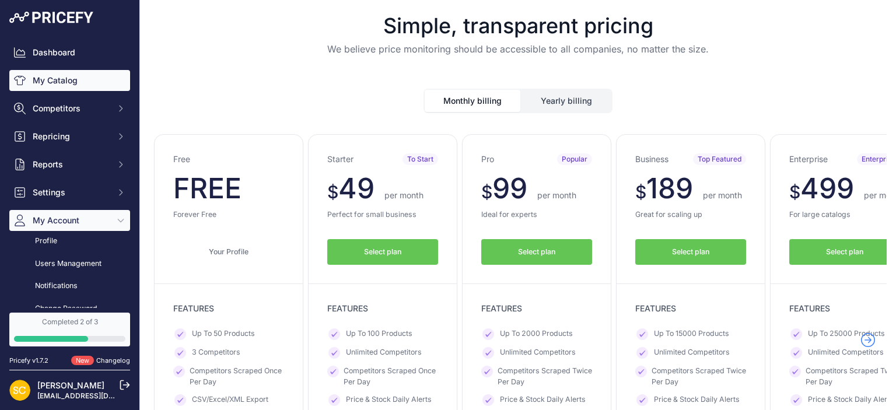
click at [71, 83] on link "My Catalog" at bounding box center [69, 80] width 121 height 21
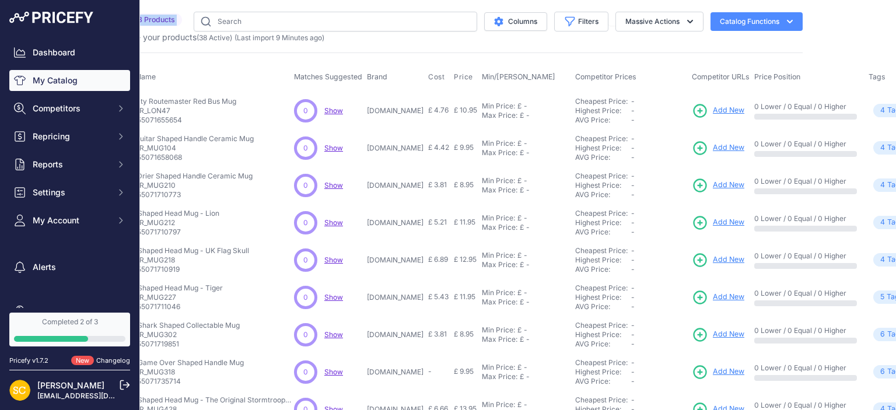
drag, startPoint x: 859, startPoint y: 101, endPoint x: 895, endPoint y: 96, distance: 36.0
click at [895, 96] on tr "Fun Novelty Routemaster Red Bus Mug" at bounding box center [530, 111] width 930 height 38
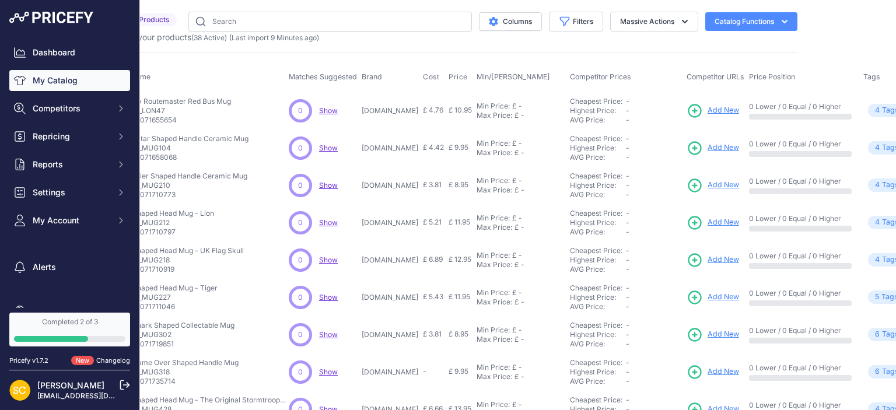
click at [801, 95] on td "0 Lower / 0 Equal / 0 Higher" at bounding box center [803, 111] width 114 height 38
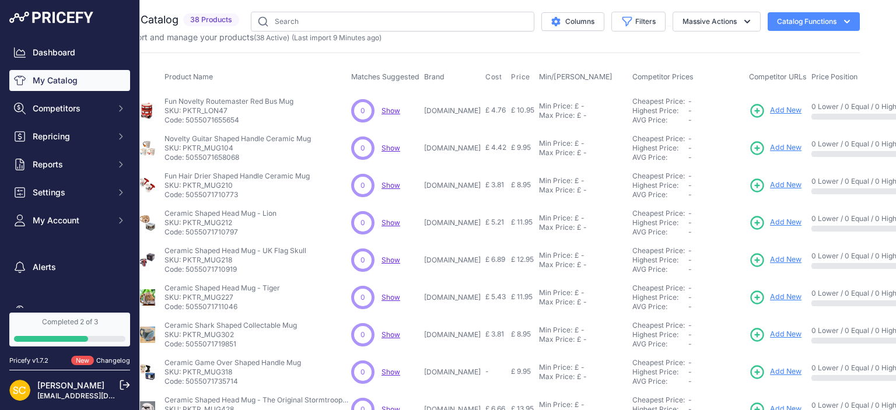
scroll to position [0, 0]
